Goal: Task Accomplishment & Management: Manage account settings

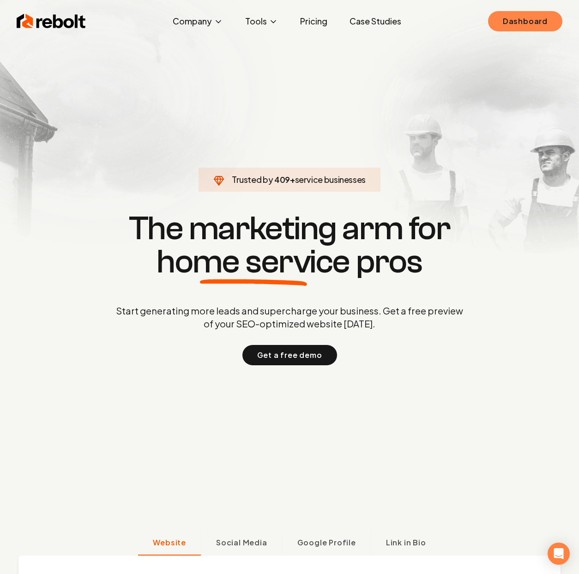
click at [504, 29] on link "Dashboard" at bounding box center [525, 21] width 74 height 20
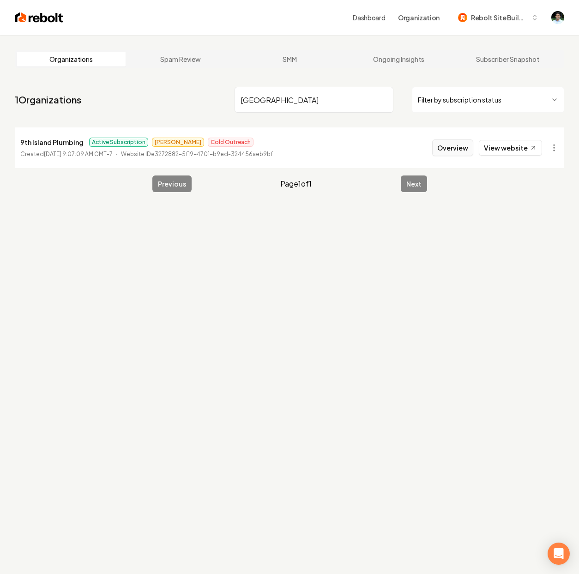
type input "[GEOGRAPHIC_DATA]"
click at [470, 153] on button "Overview" at bounding box center [452, 147] width 41 height 17
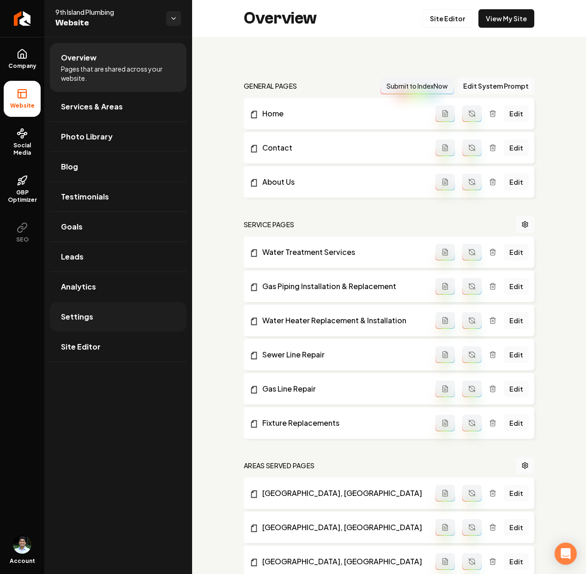
click at [86, 323] on link "Settings" at bounding box center [118, 317] width 137 height 30
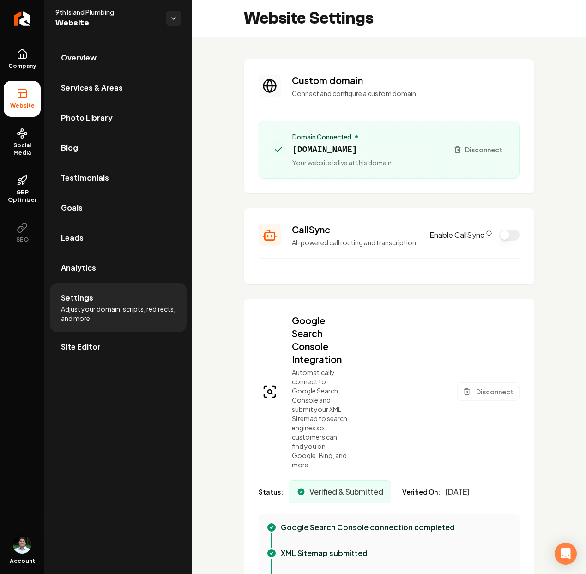
scroll to position [0, 0]
click at [10, 56] on link "Company" at bounding box center [22, 59] width 37 height 36
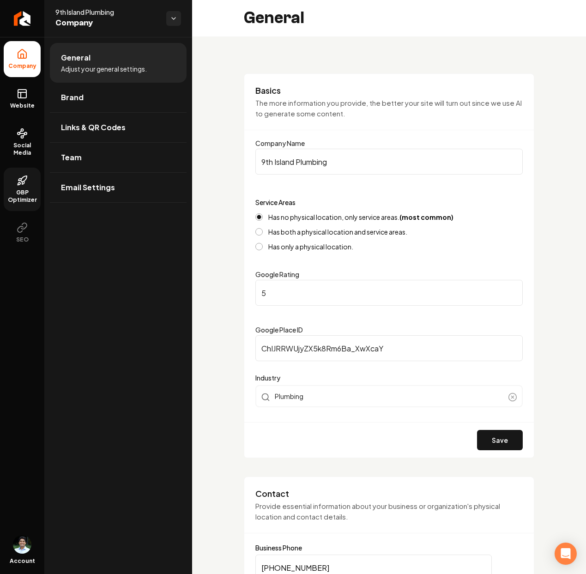
click at [25, 192] on span "GBP Optimizer" at bounding box center [22, 196] width 37 height 15
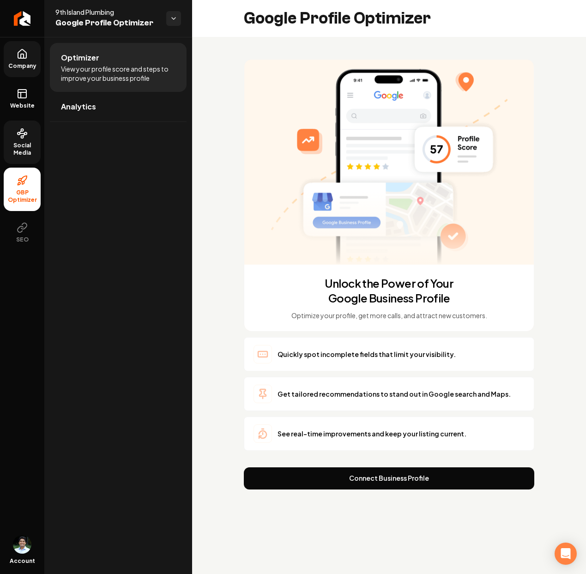
click at [20, 146] on span "Social Media" at bounding box center [22, 149] width 37 height 15
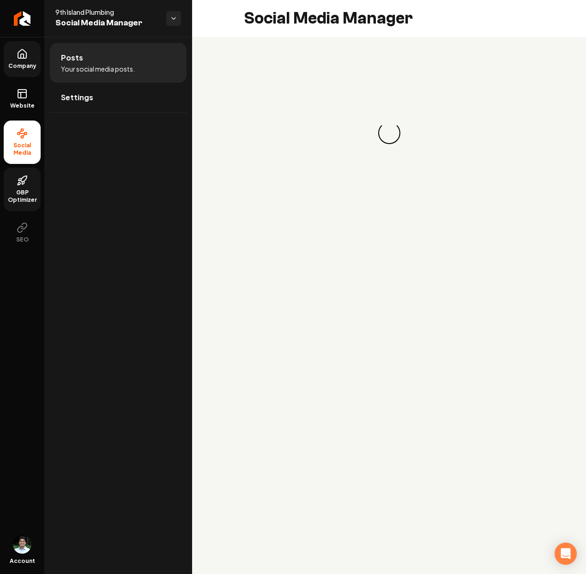
click at [26, 184] on icon at bounding box center [22, 180] width 11 height 11
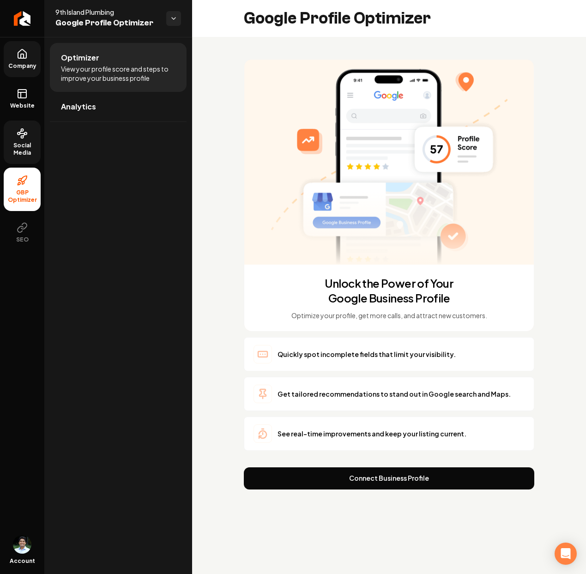
click at [30, 141] on link "Social Media" at bounding box center [22, 141] width 37 height 43
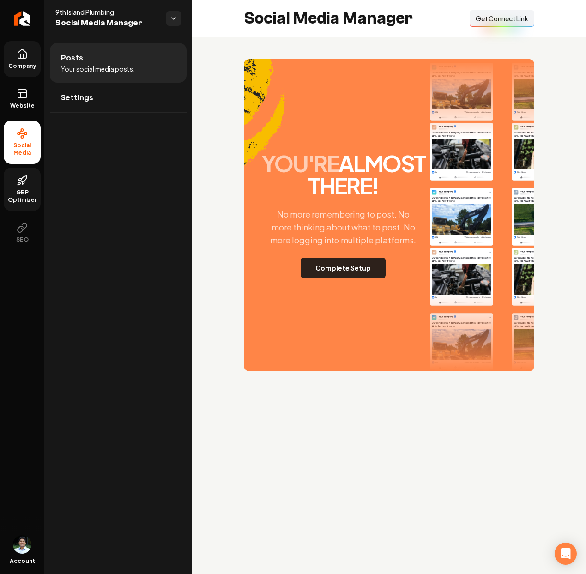
click at [353, 267] on button "Complete Setup" at bounding box center [343, 268] width 85 height 20
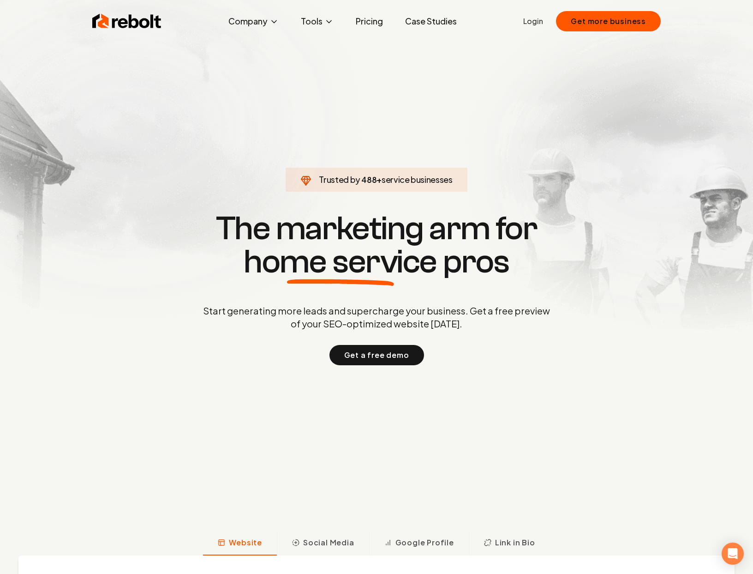
click at [541, 21] on link "Login" at bounding box center [534, 21] width 20 height 11
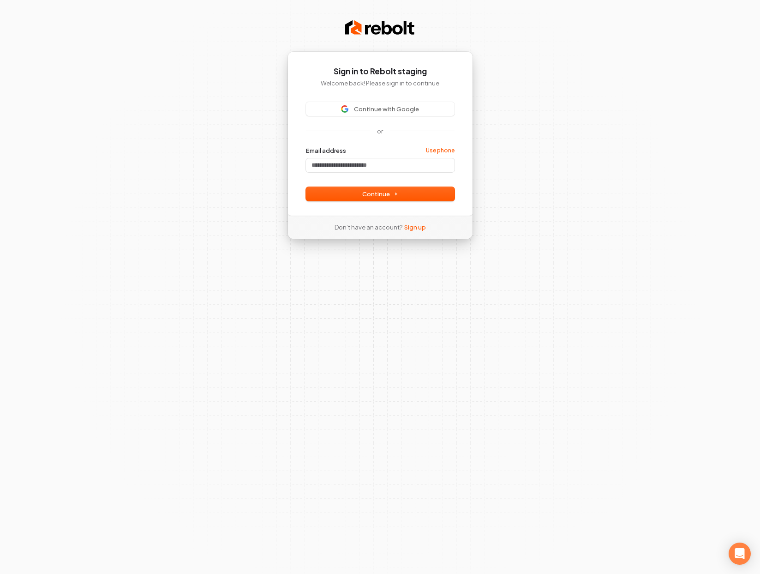
click at [202, 141] on div "Sign in to Rebolt staging Welcome back! Please sign in to continue Continue wit…" at bounding box center [380, 287] width 760 height 574
